Goal: Obtain resource: Download file/media

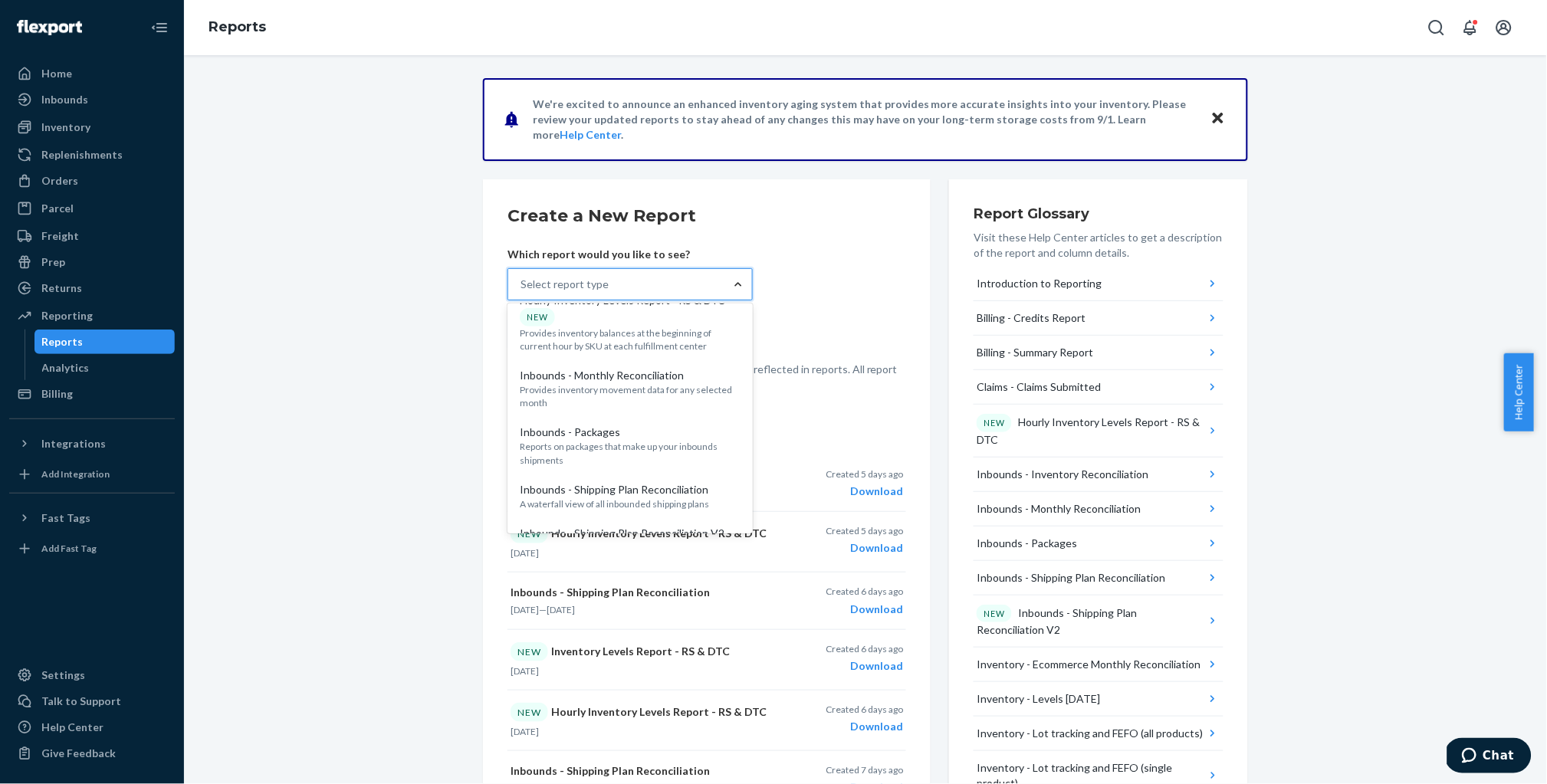
scroll to position [295, 0]
click at [603, 306] on p "Hourly Inventory Levels Report - RS & DTC" at bounding box center [630, 298] width 221 height 15
click at [522, 292] on input "option Hourly Inventory Levels Report - RS & DTC focused, 6 of 37. 37 results a…" at bounding box center [522, 284] width 2 height 15
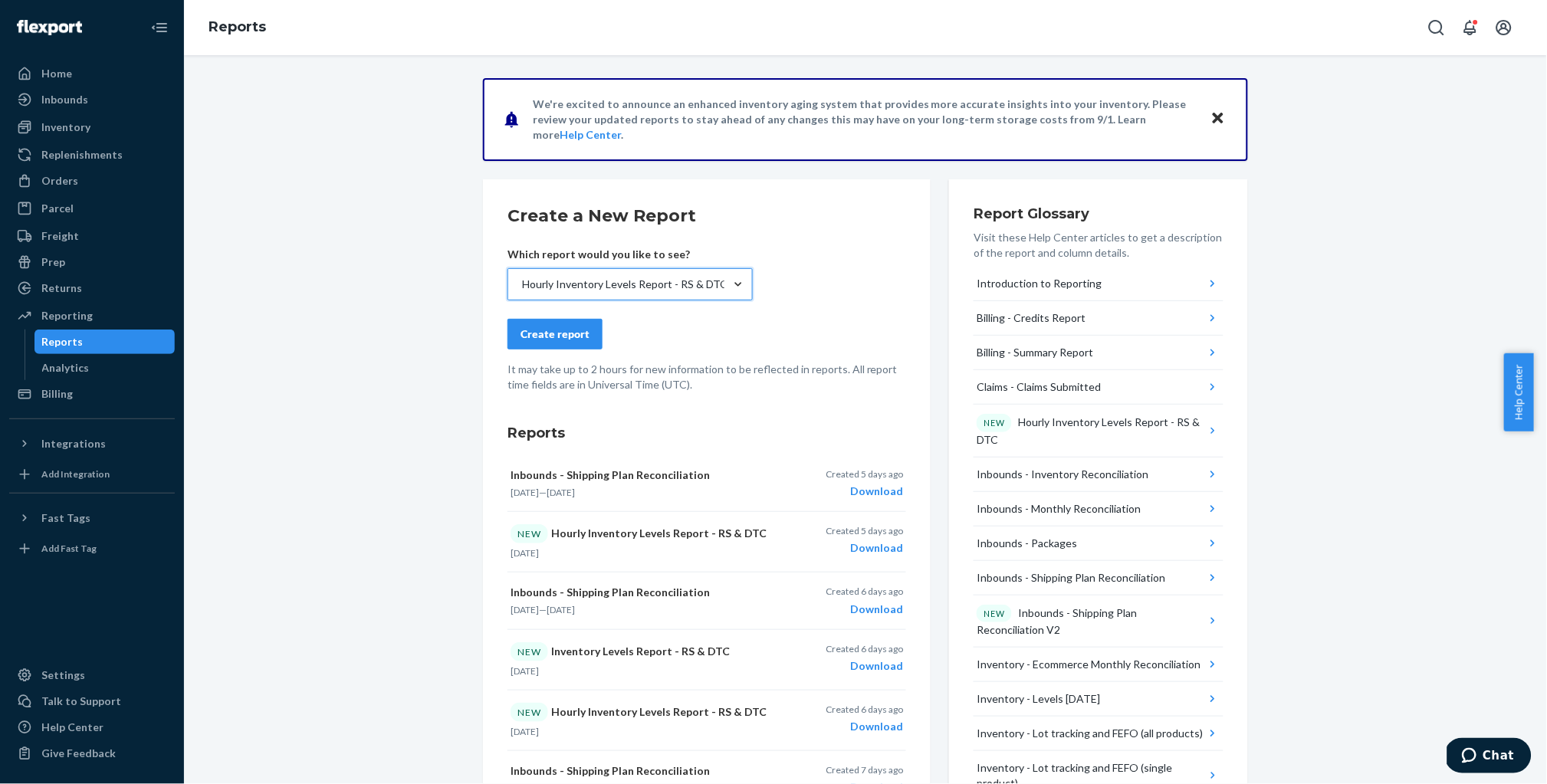
click at [557, 334] on div "Create report" at bounding box center [555, 334] width 69 height 15
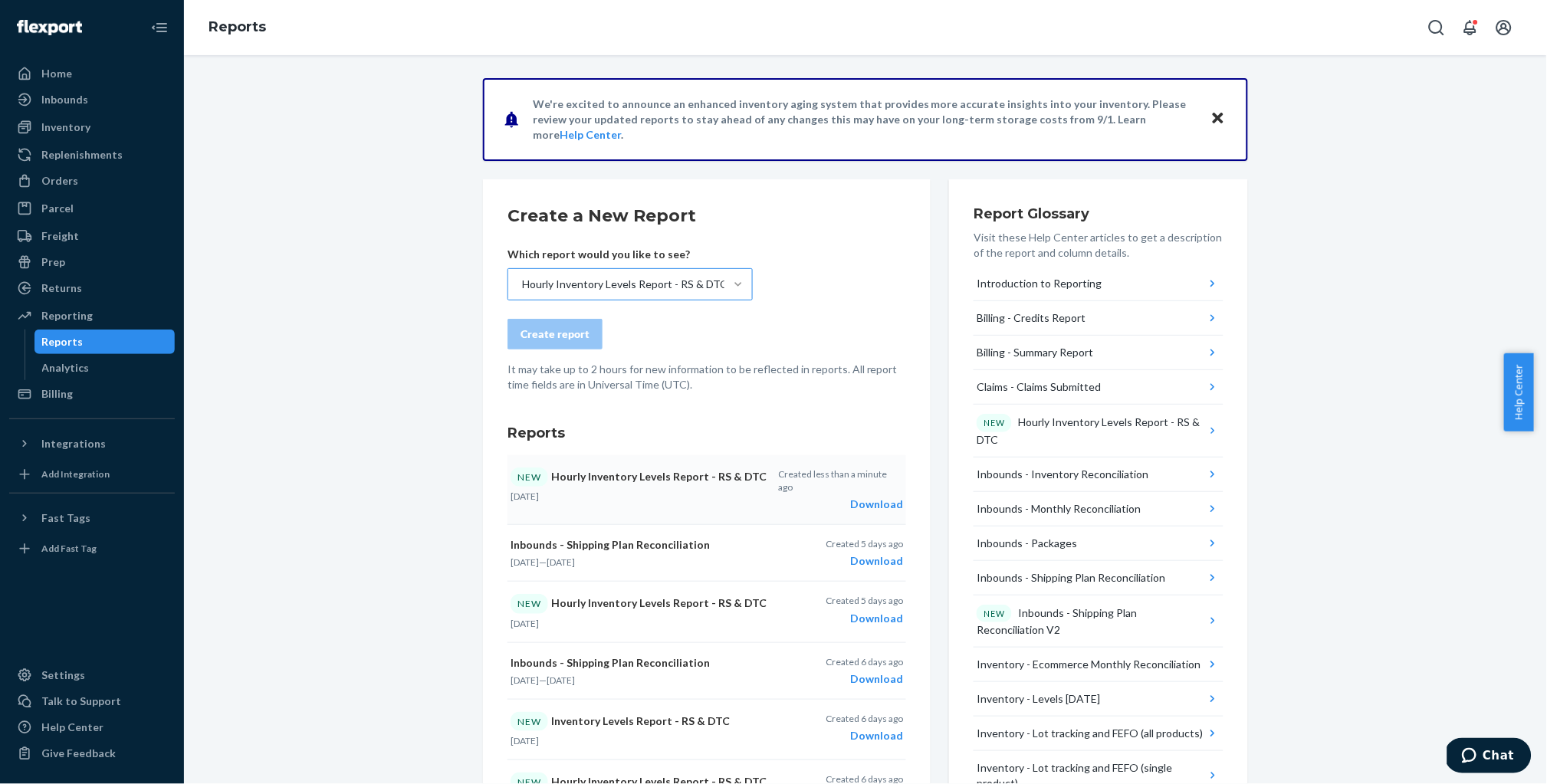
click at [884, 497] on div "Download" at bounding box center [840, 504] width 125 height 15
click at [62, 103] on div "Inbounds" at bounding box center [64, 99] width 47 height 15
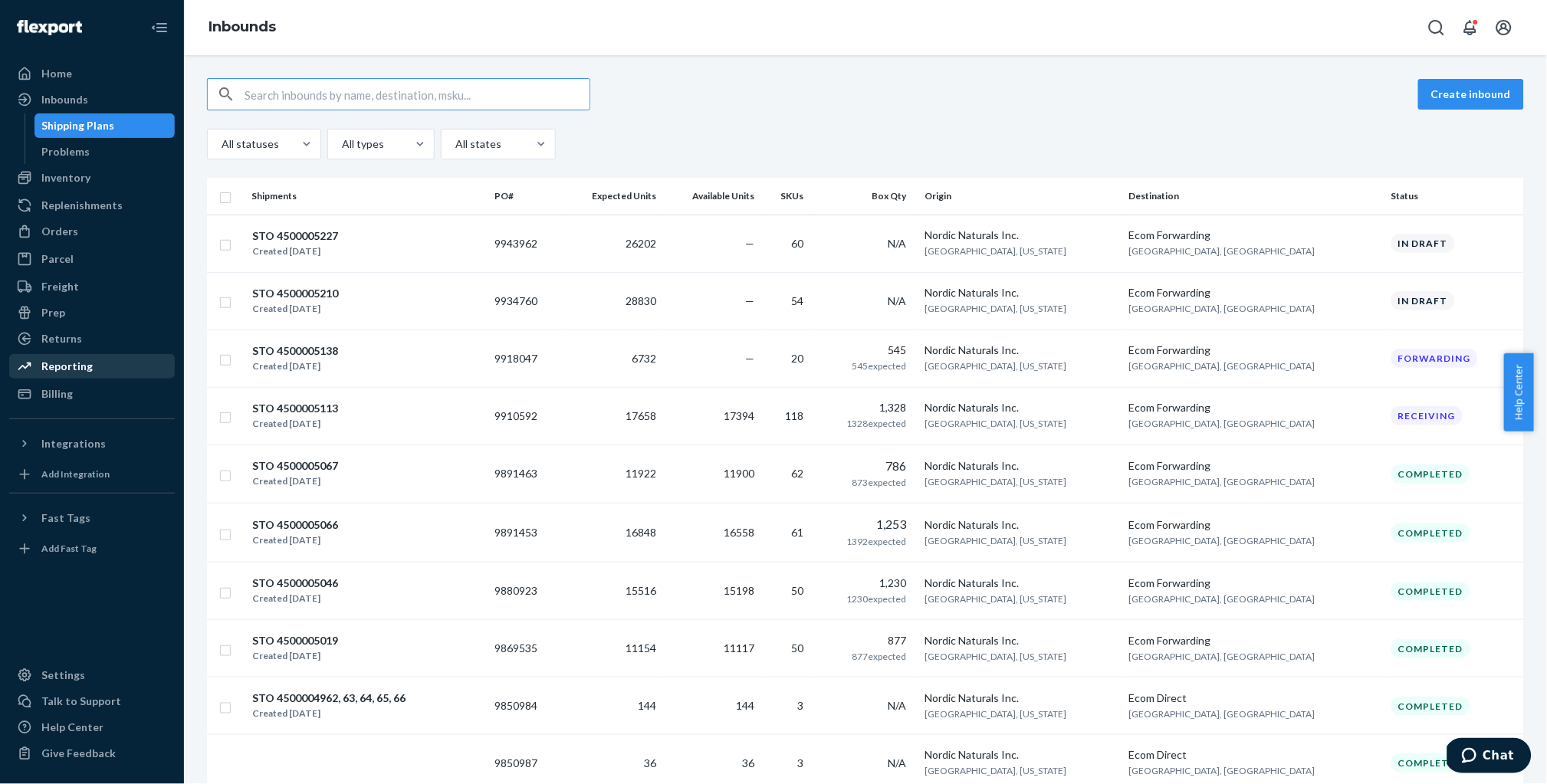
click at [69, 359] on div "Reporting" at bounding box center [67, 366] width 51 height 15
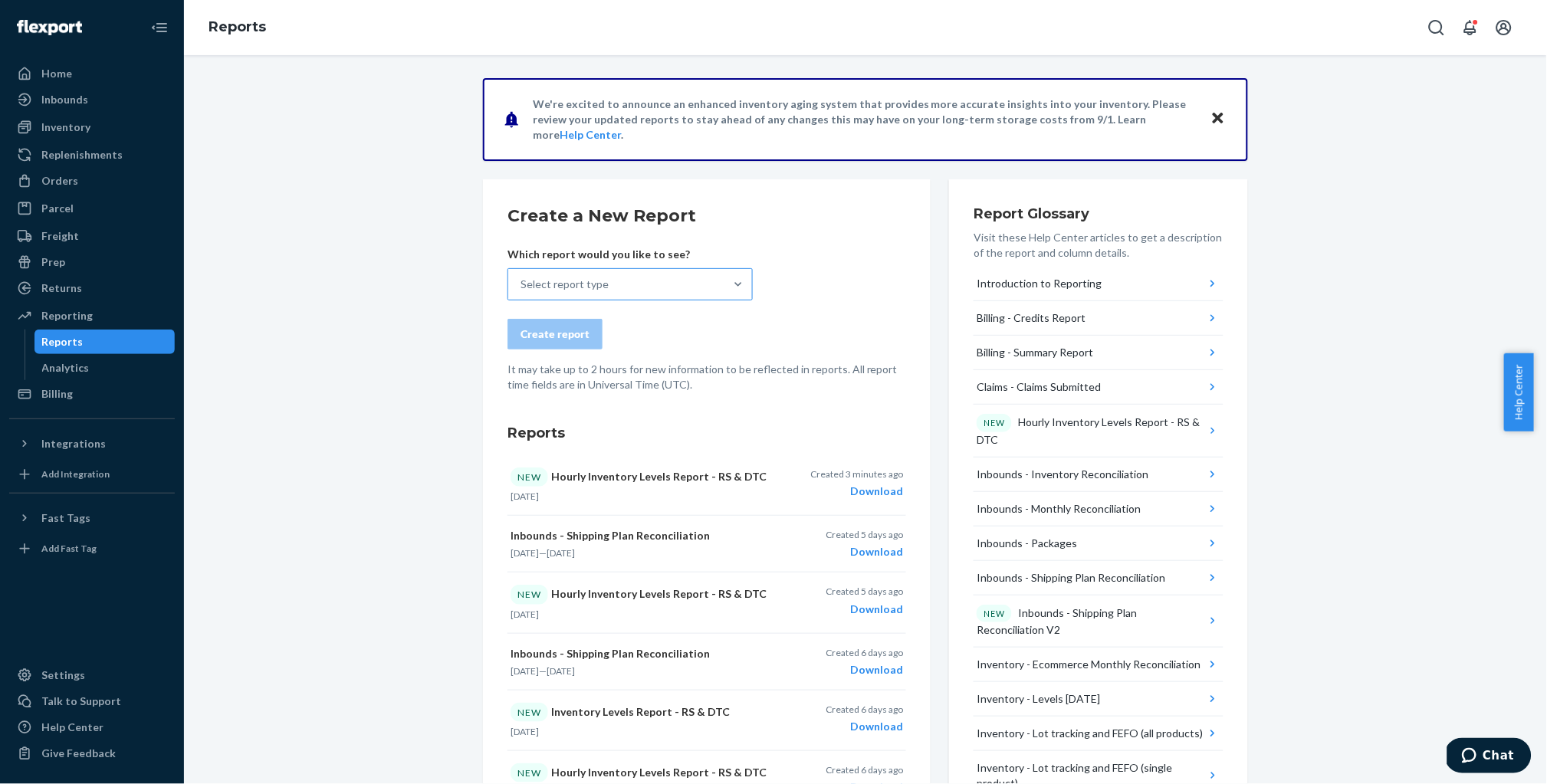
click at [700, 281] on div "Select report type" at bounding box center [616, 284] width 216 height 31
click at [522, 281] on input "Select report type" at bounding box center [522, 284] width 2 height 15
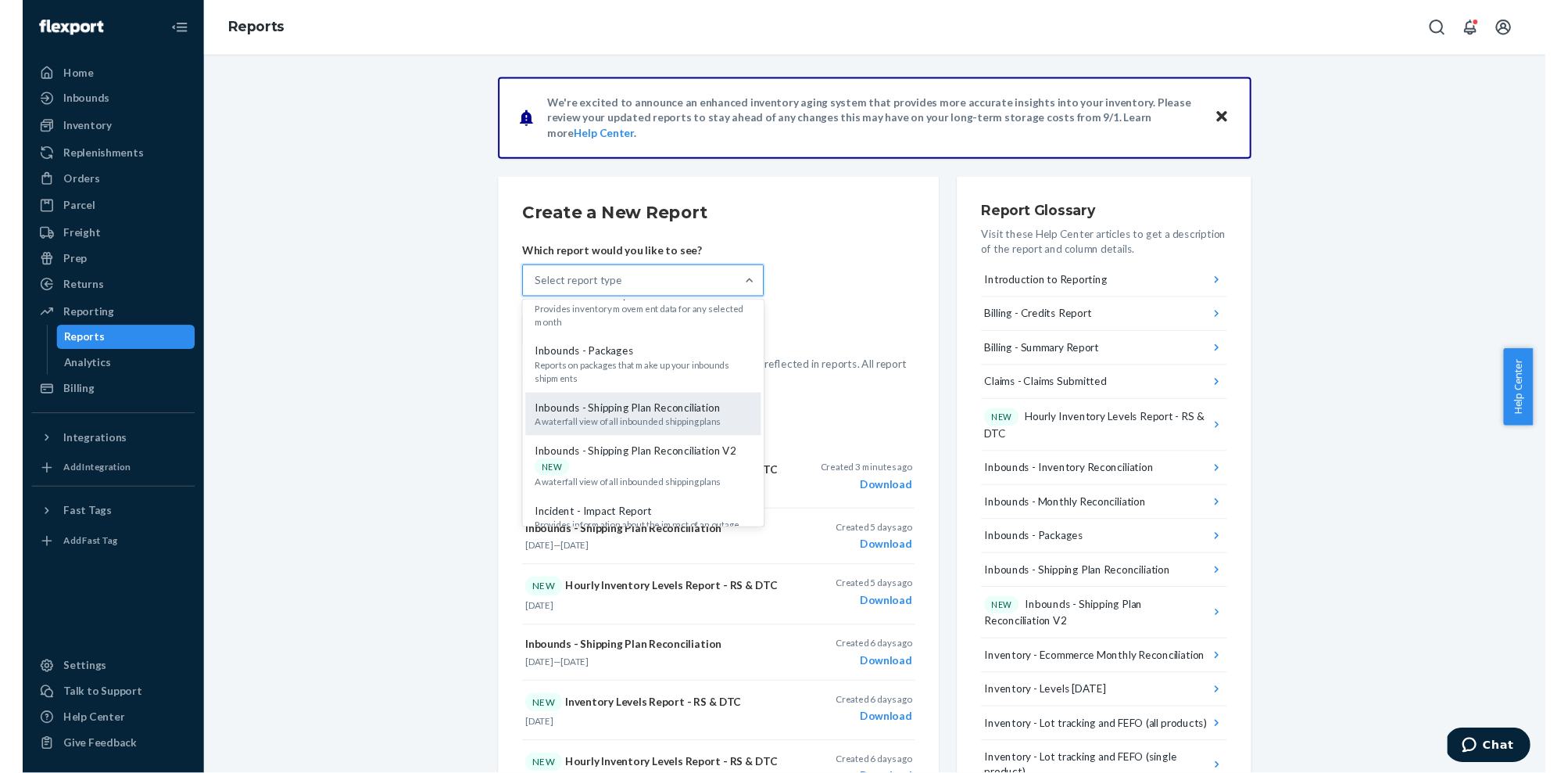
scroll to position [379, 0]
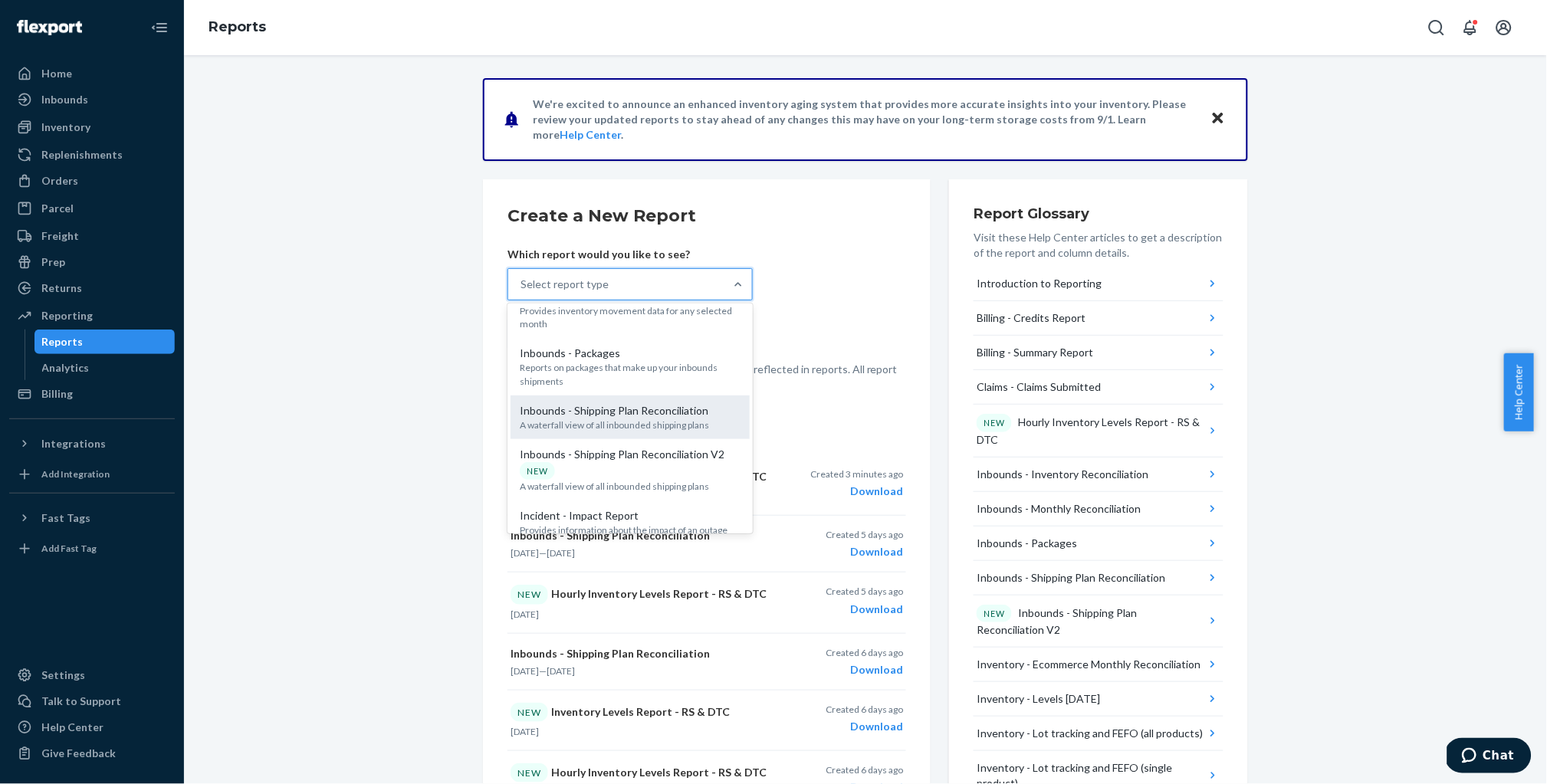
click at [633, 432] on div "Inbounds - Shipping Plan Reconciliation A waterfall view of all inbounded shipp…" at bounding box center [630, 418] width 221 height 28
click at [522, 292] on input "option Inbounds - Shipping Plan Reconciliation focused, 9 of 37. 37 results ava…" at bounding box center [522, 284] width 2 height 15
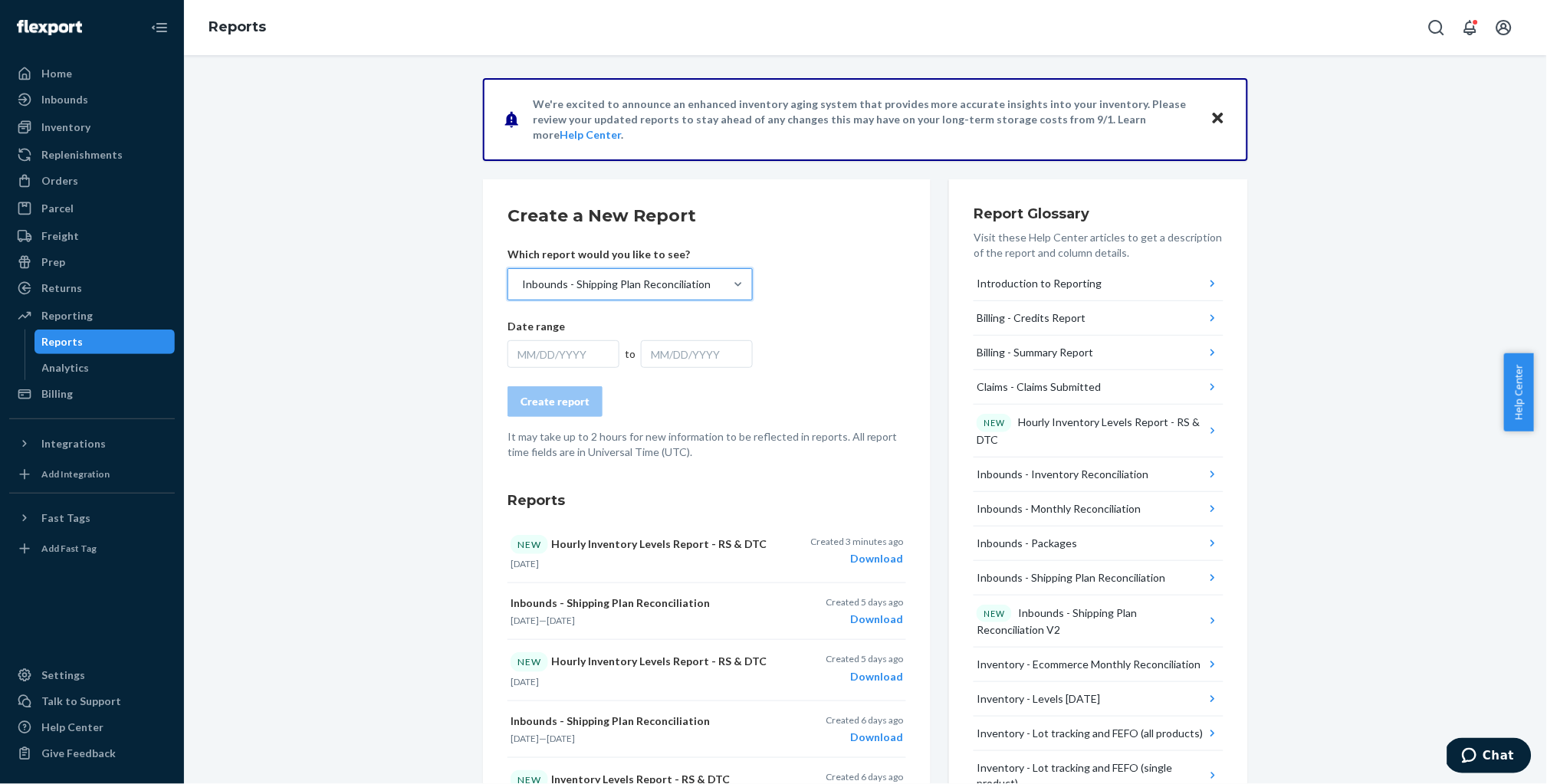
click at [570, 362] on div "MM/DD/YYYY" at bounding box center [563, 353] width 112 height 27
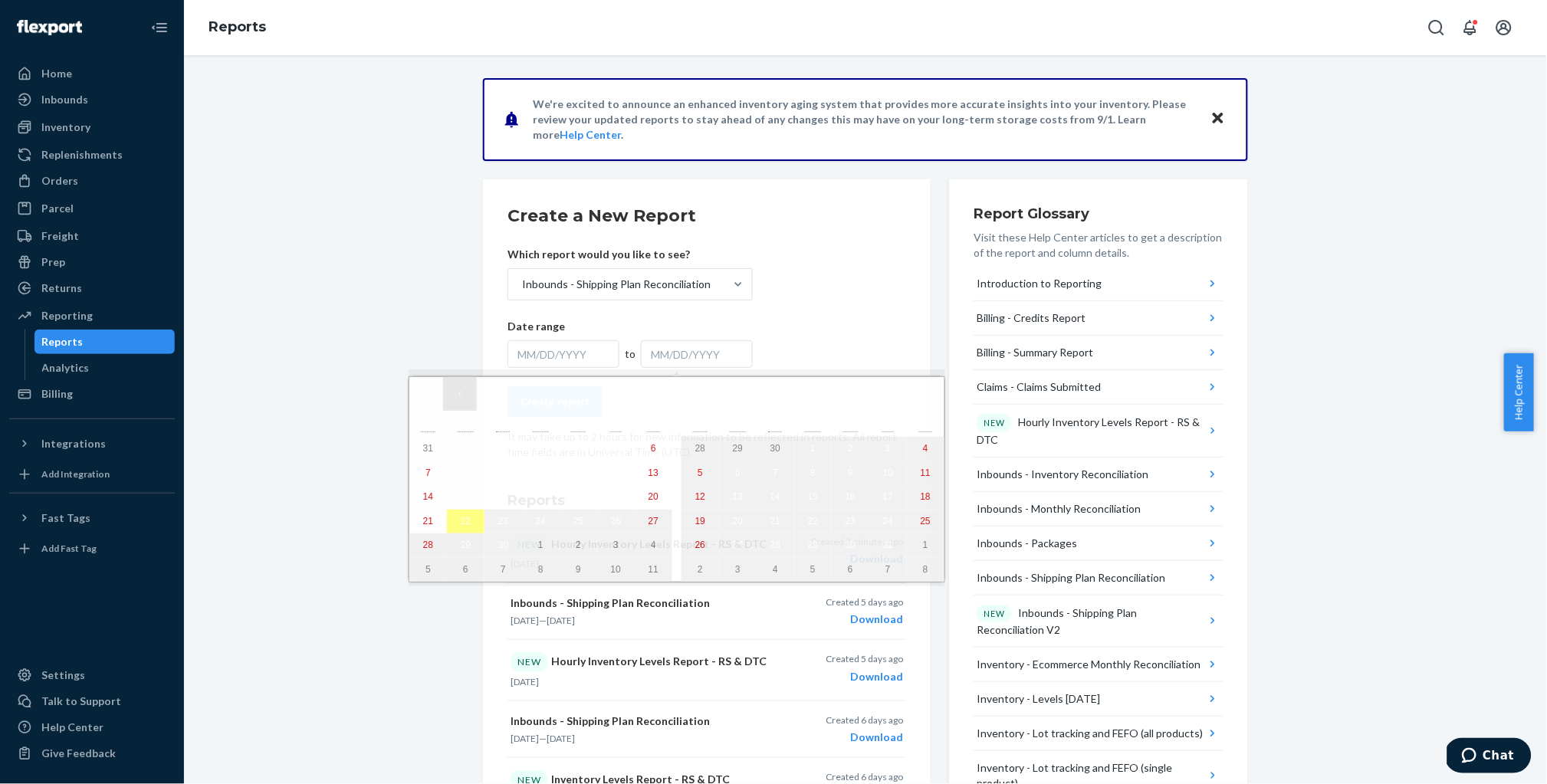
click at [458, 397] on button "‹" at bounding box center [460, 394] width 33 height 33
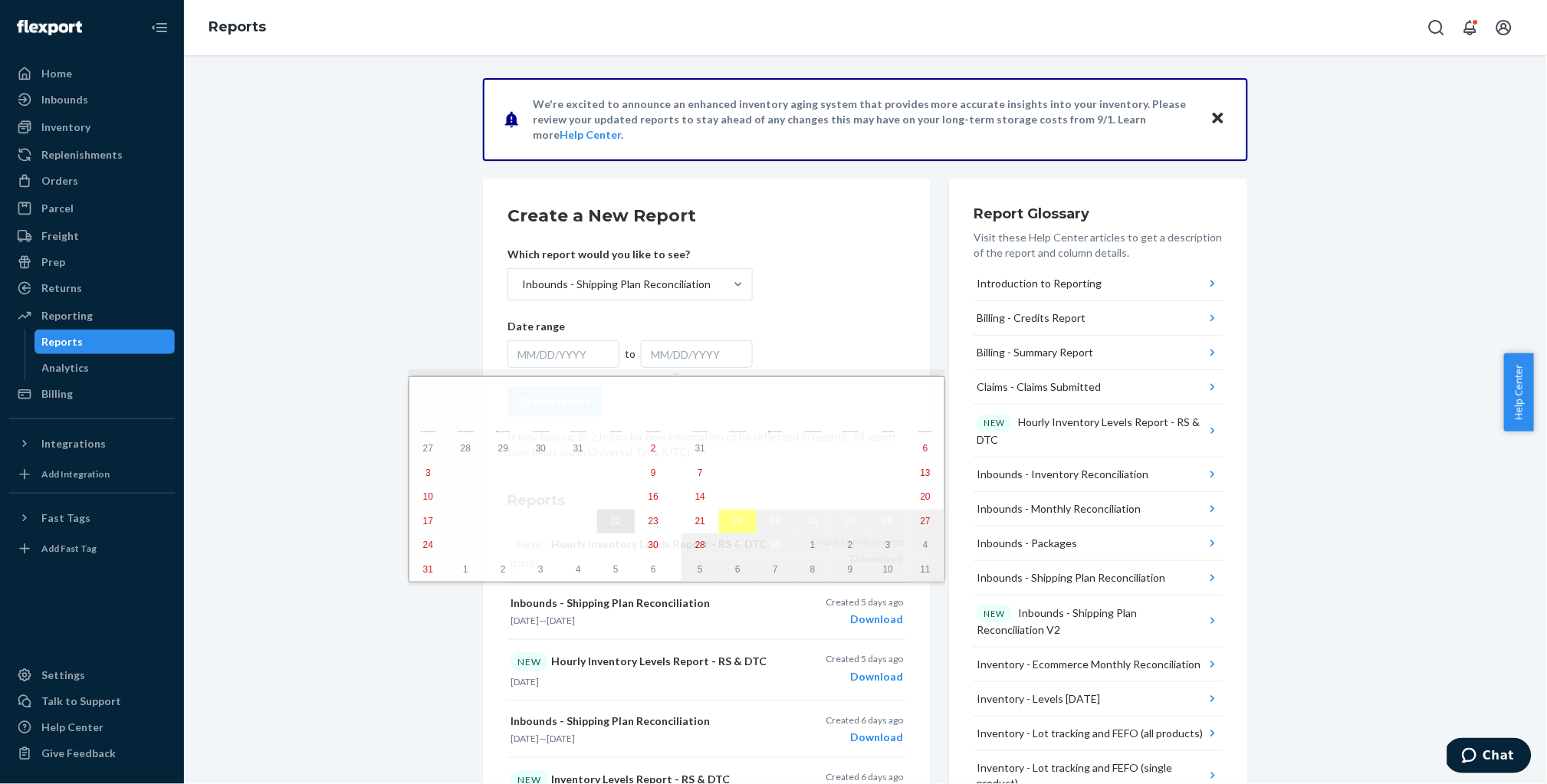
click at [611, 526] on abbr "22" at bounding box center [615, 521] width 10 height 11
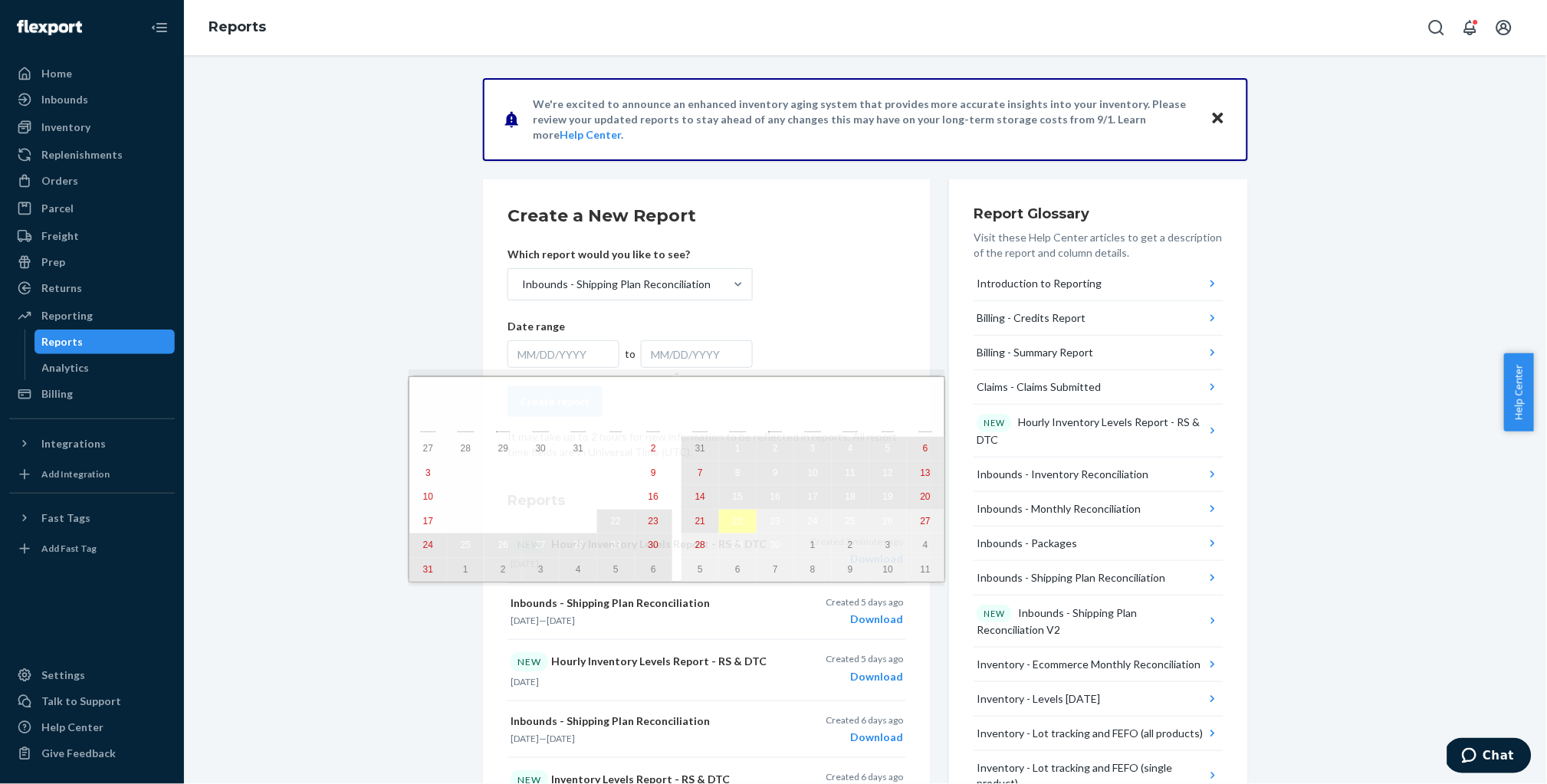
click at [733, 527] on abbr "22" at bounding box center [737, 521] width 10 height 11
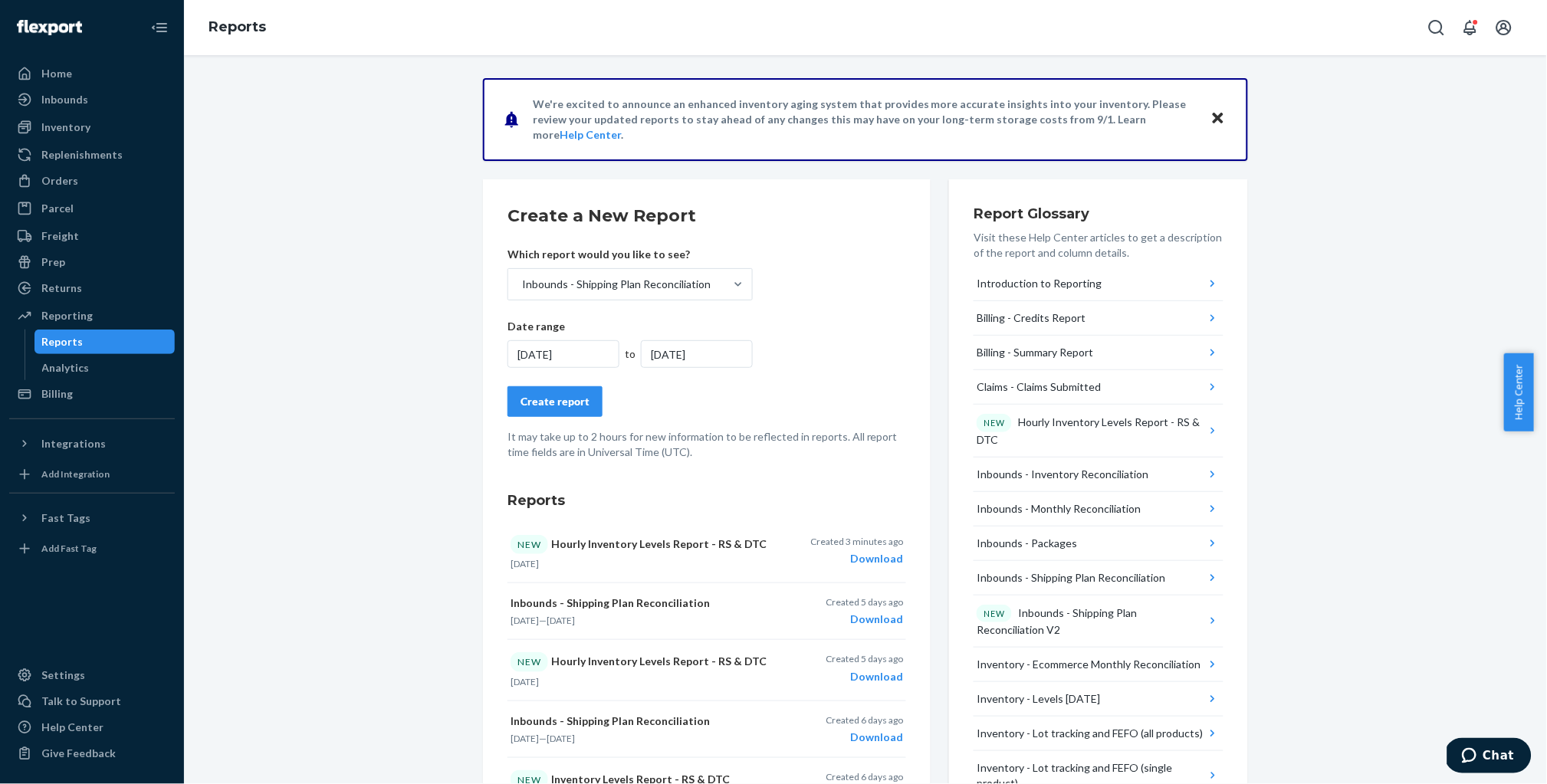
click at [570, 406] on div "Create report" at bounding box center [555, 401] width 69 height 15
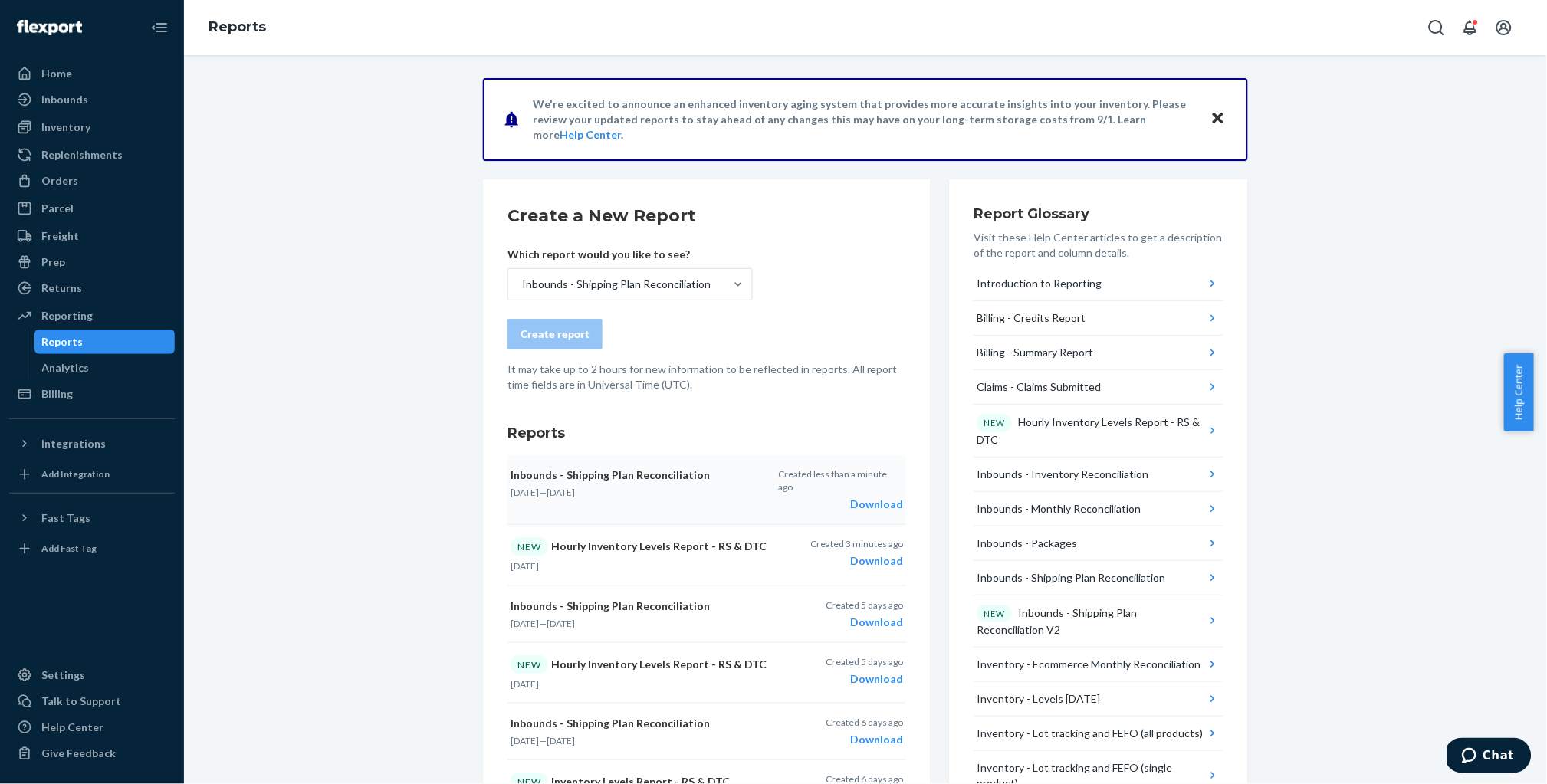
click at [871, 497] on div "Download" at bounding box center [840, 504] width 125 height 15
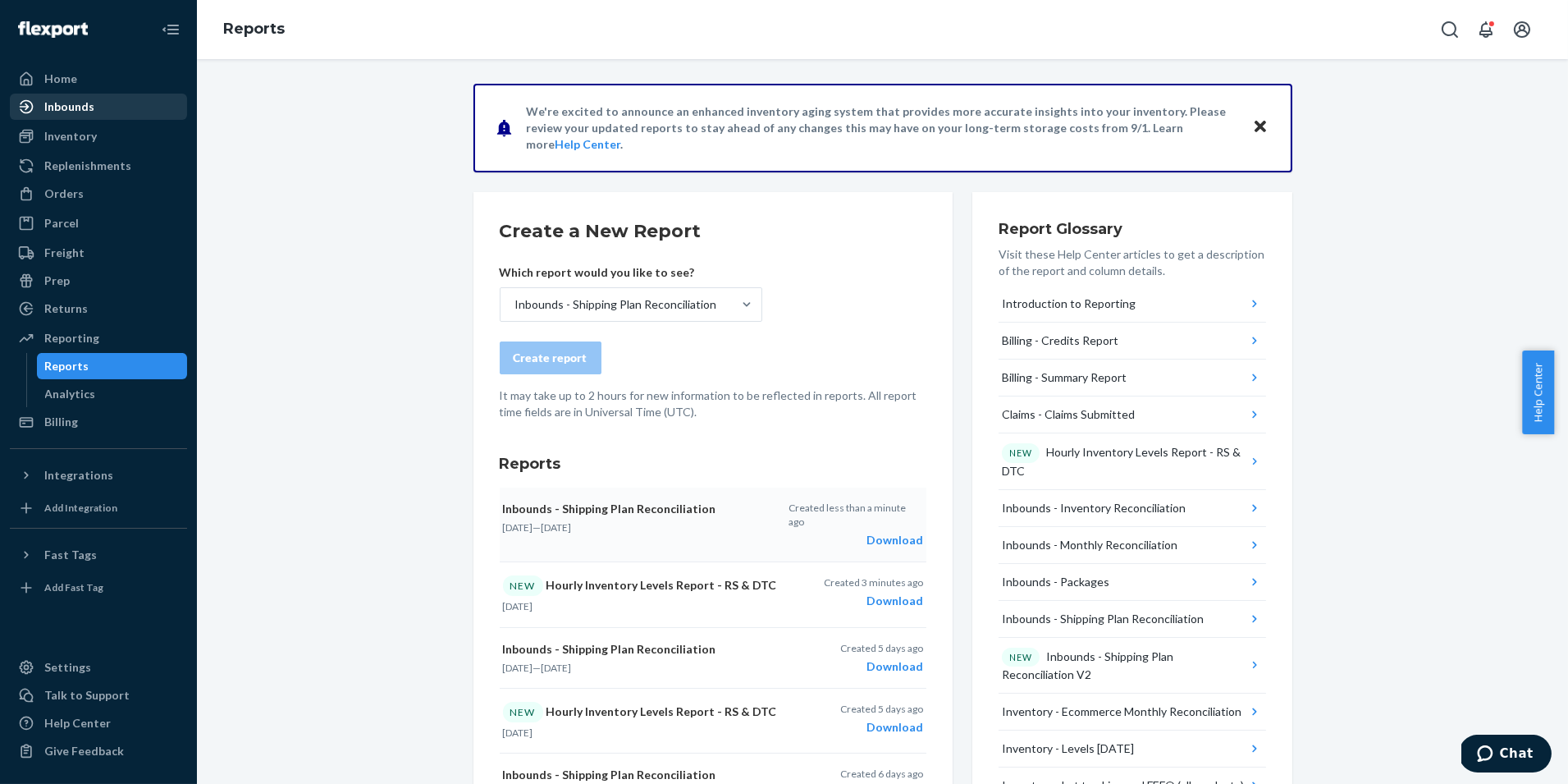
click at [63, 108] on div "Inbounds" at bounding box center [69, 106] width 50 height 16
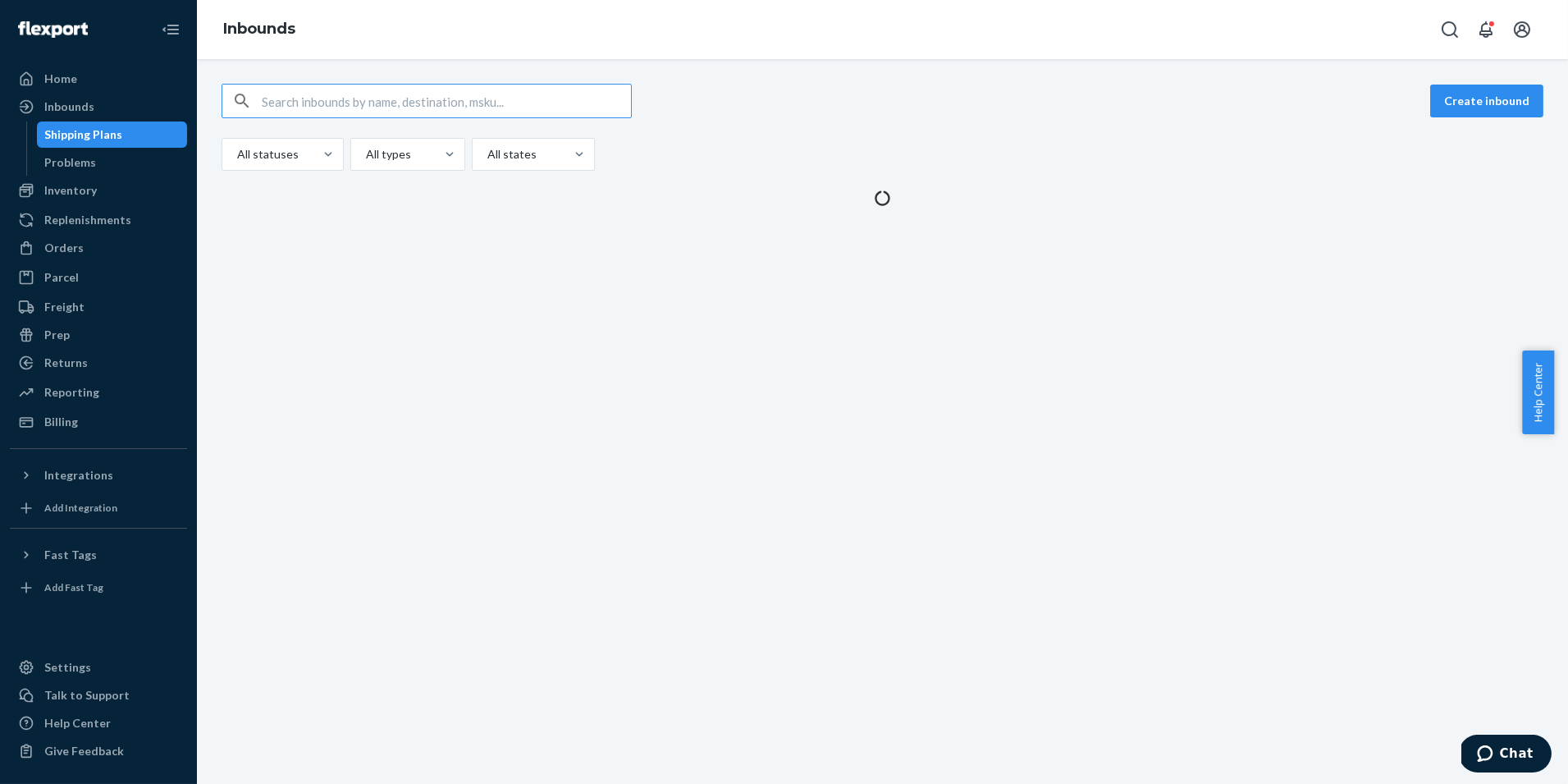
click at [425, 101] on input "text" at bounding box center [446, 101] width 369 height 33
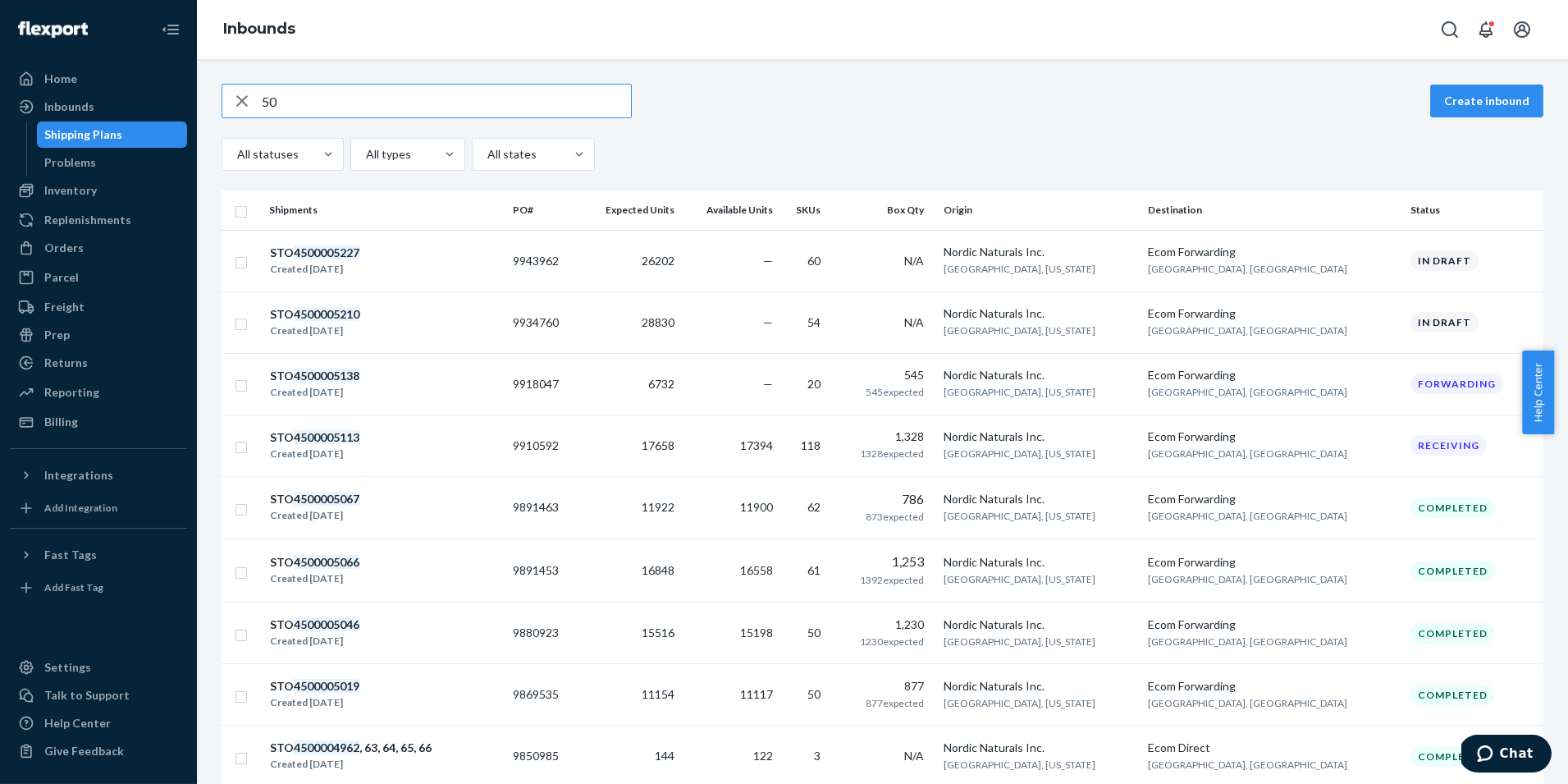
type input "5"
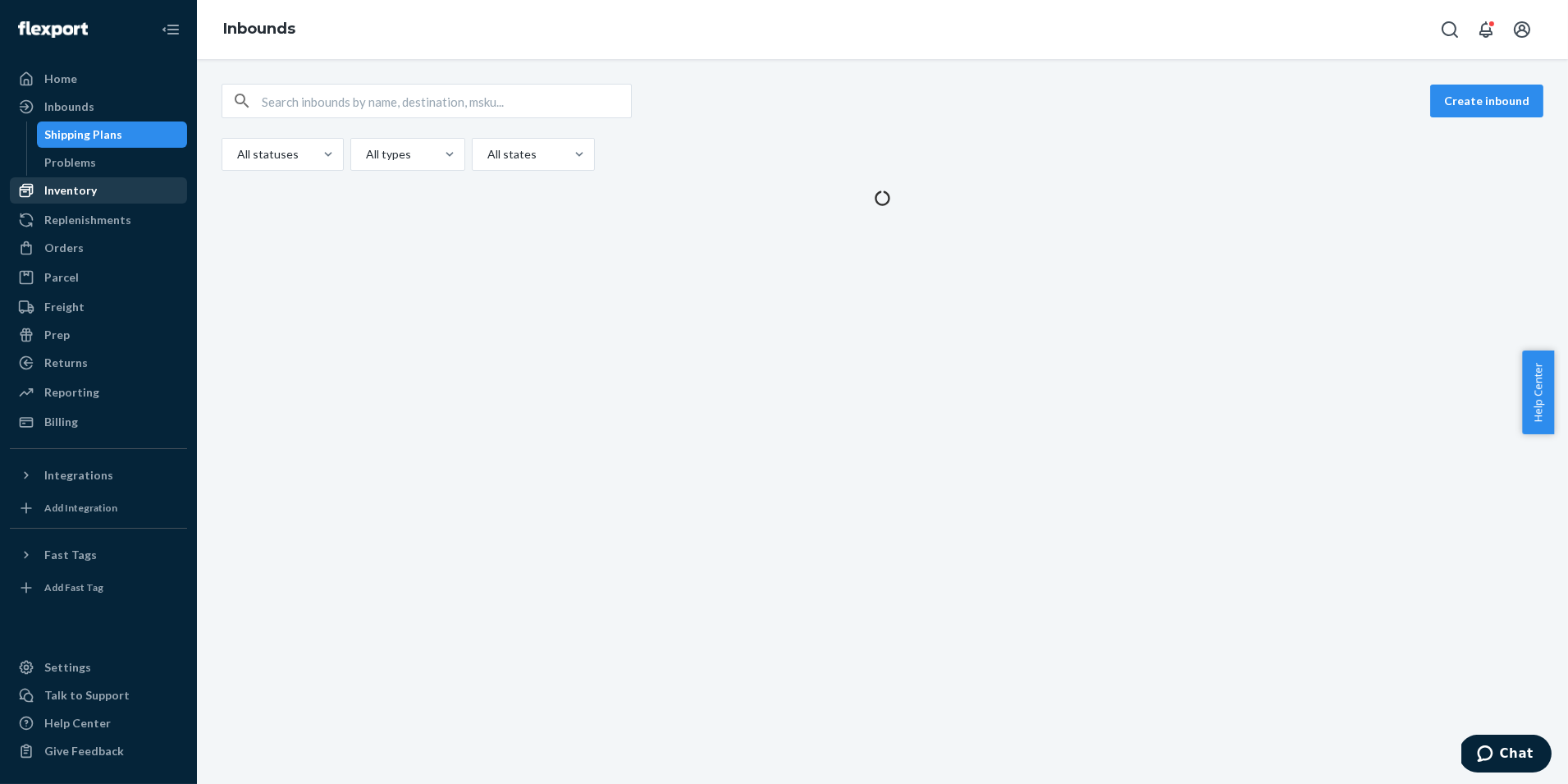
click at [71, 198] on div "Inventory" at bounding box center [71, 190] width 53 height 16
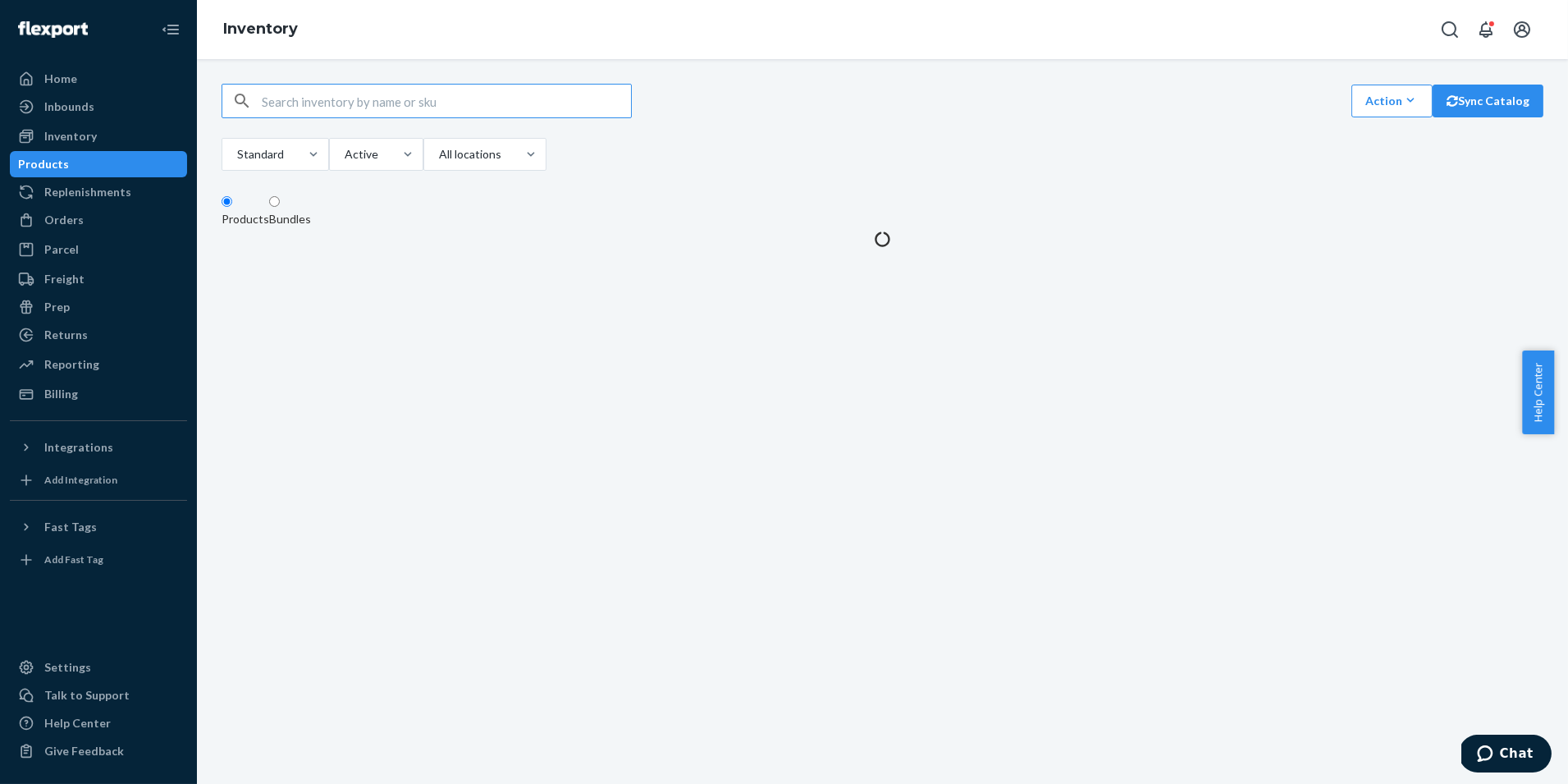
click at [313, 106] on input "text" at bounding box center [446, 101] width 369 height 33
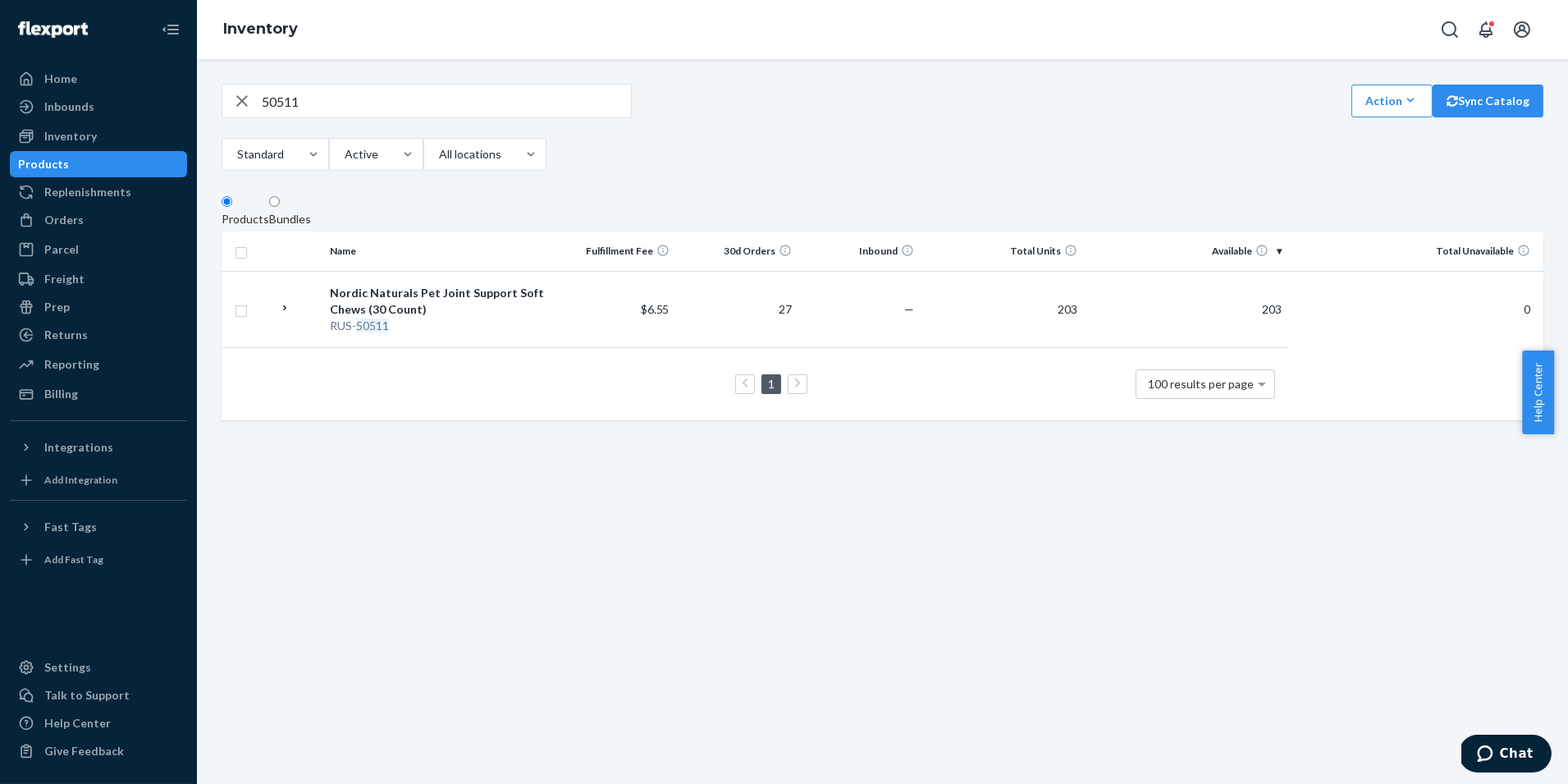
click at [1026, 178] on div "50511 Action Create product Create bundle Bulk create products Bulk update prod…" at bounding box center [883, 252] width 1347 height 337
click at [320, 108] on input "50511" at bounding box center [446, 101] width 369 height 33
click at [340, 108] on input "50512" at bounding box center [446, 101] width 369 height 33
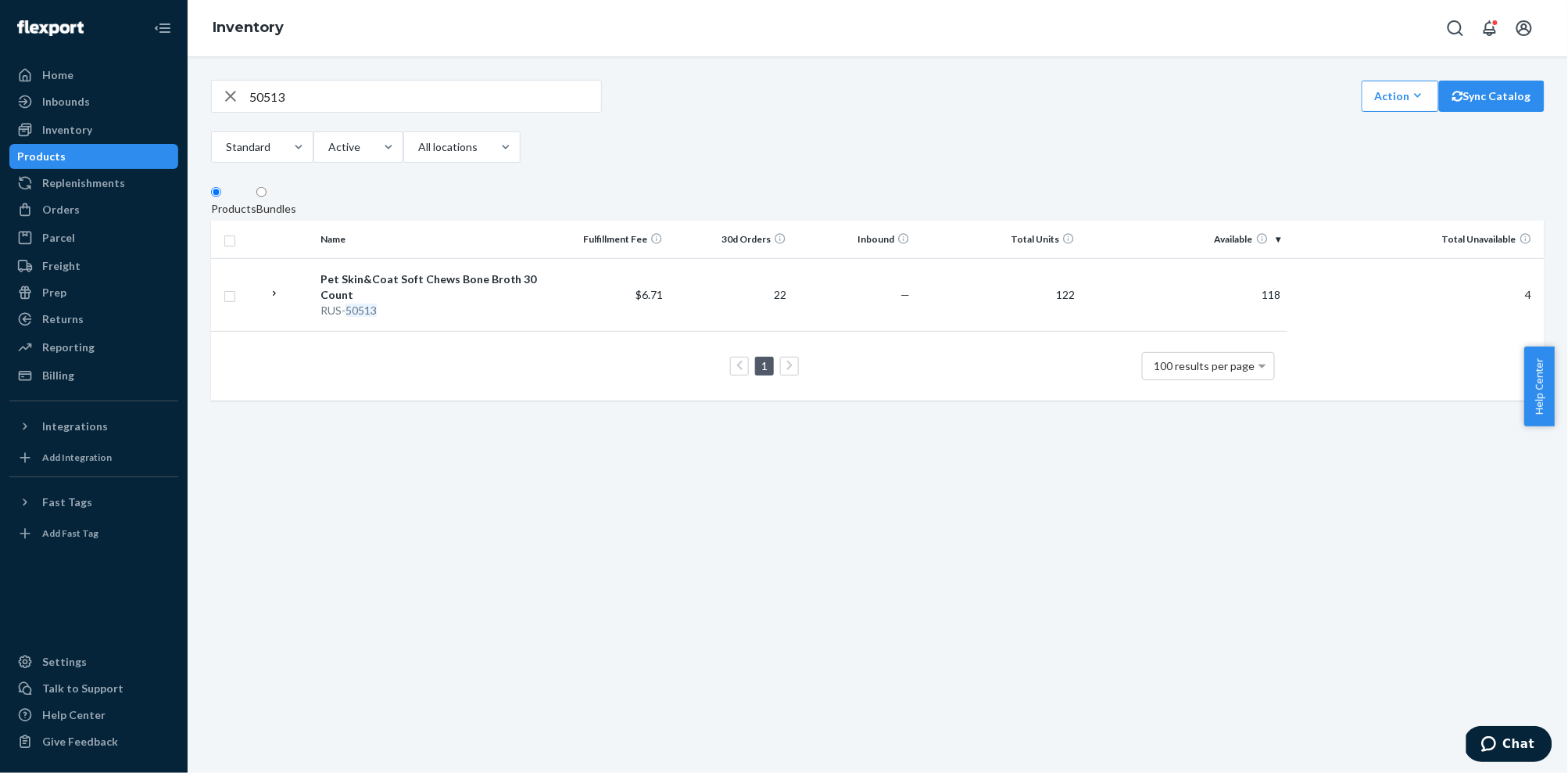
click at [312, 92] on input "50513" at bounding box center [425, 96] width 351 height 31
click at [315, 93] on input "50513" at bounding box center [425, 96] width 351 height 31
type input "01839"
